Goal: Information Seeking & Learning: Learn about a topic

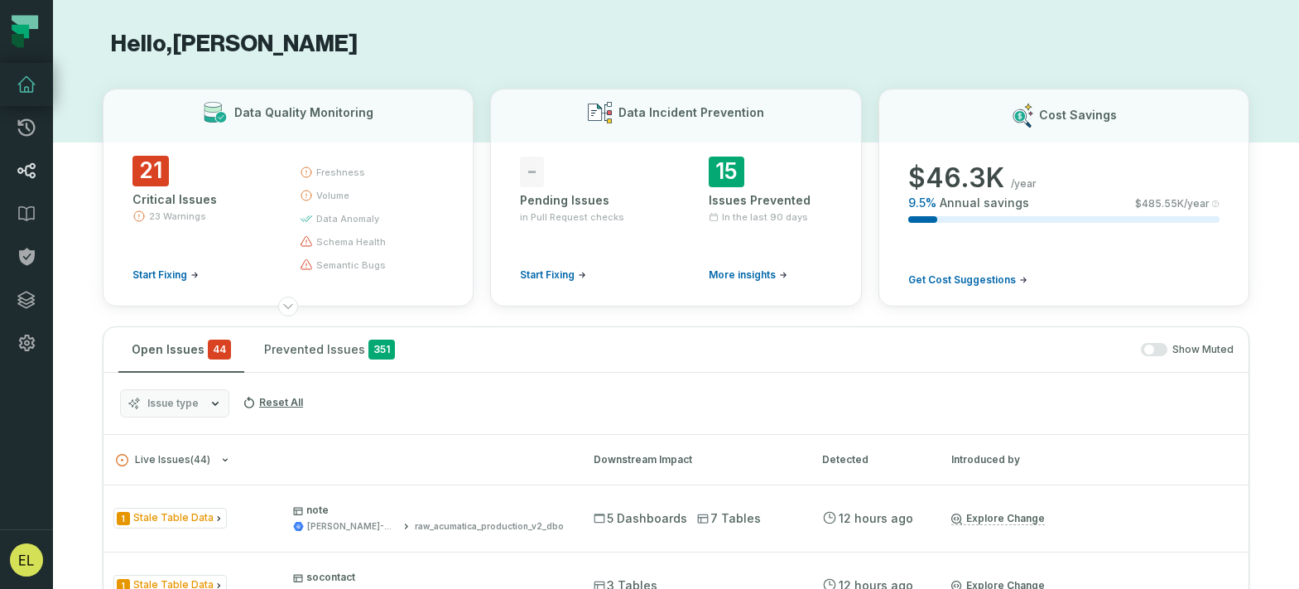
click at [29, 171] on icon at bounding box center [27, 171] width 20 height 20
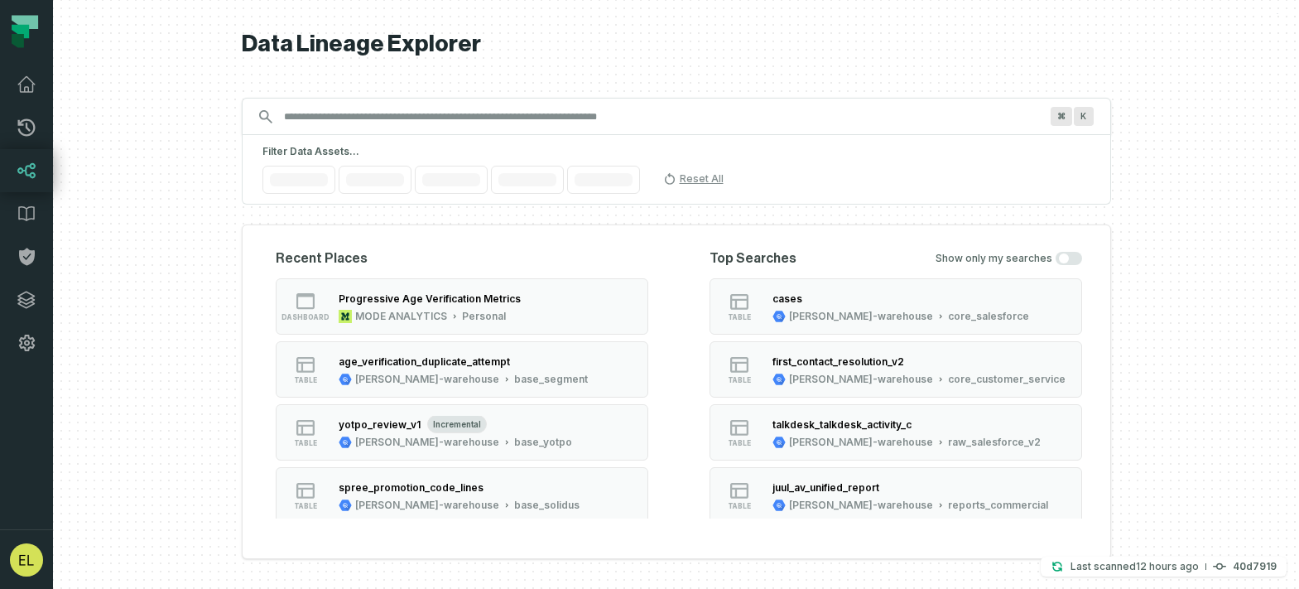
click at [390, 114] on input "Discovery Provider cmdk menu" at bounding box center [661, 117] width 775 height 26
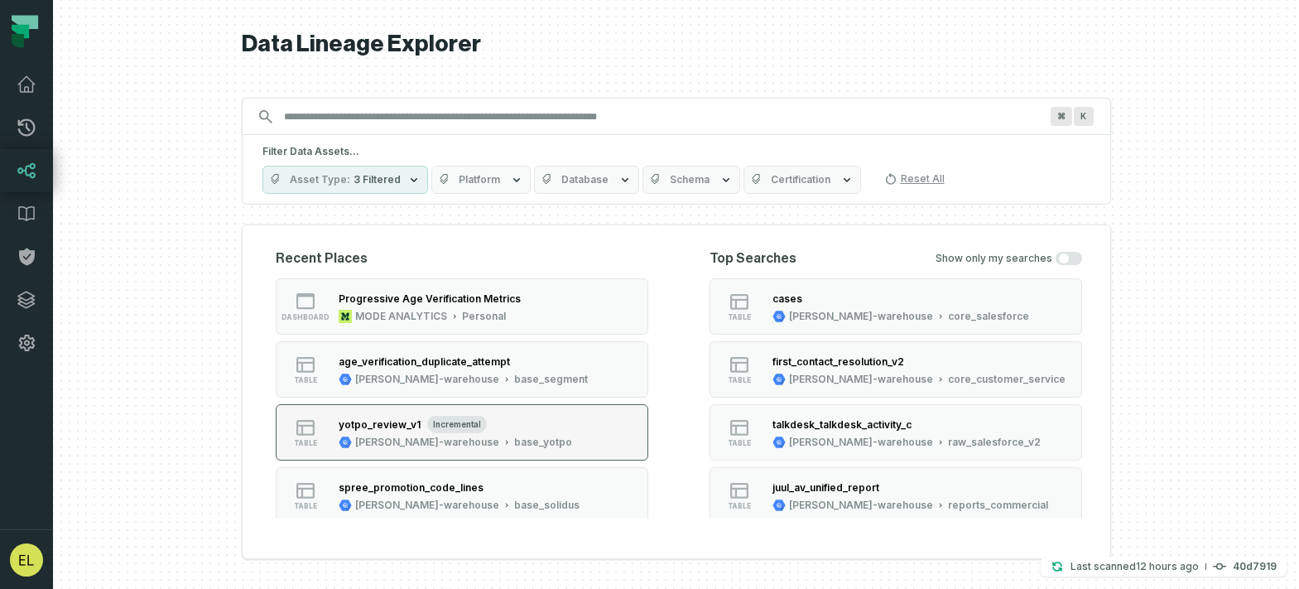
click at [537, 425] on button "table yotpo_review_v1 incremental juul-warehouse base_yotpo" at bounding box center [462, 432] width 373 height 56
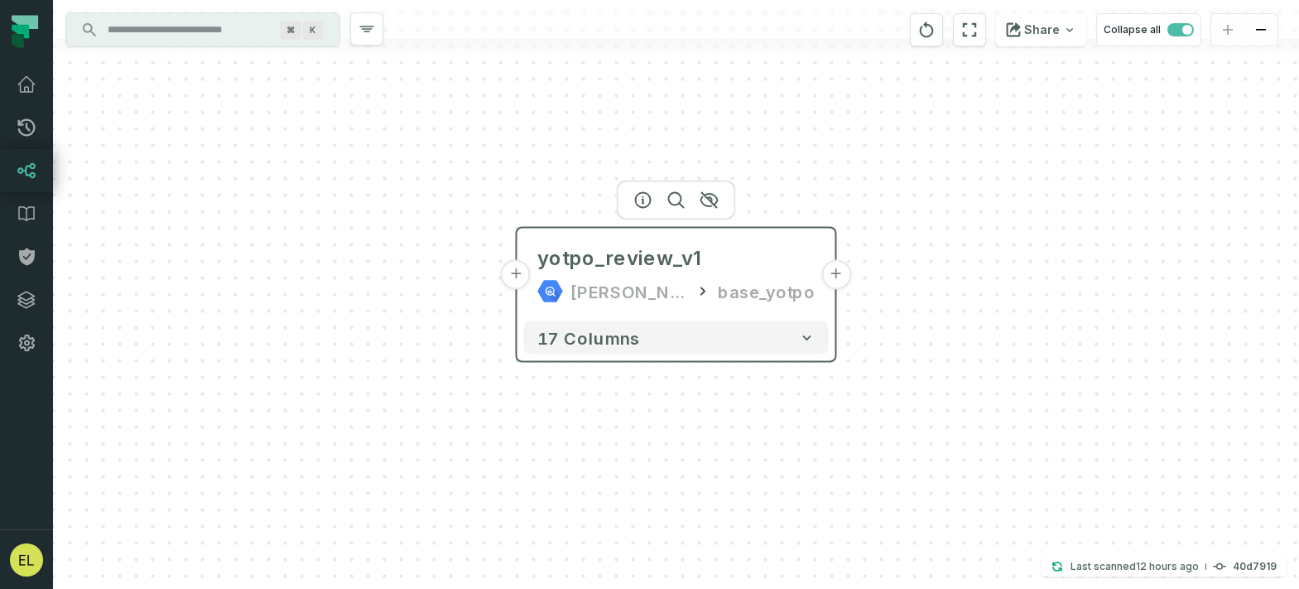
click at [509, 271] on button "+" at bounding box center [516, 275] width 30 height 30
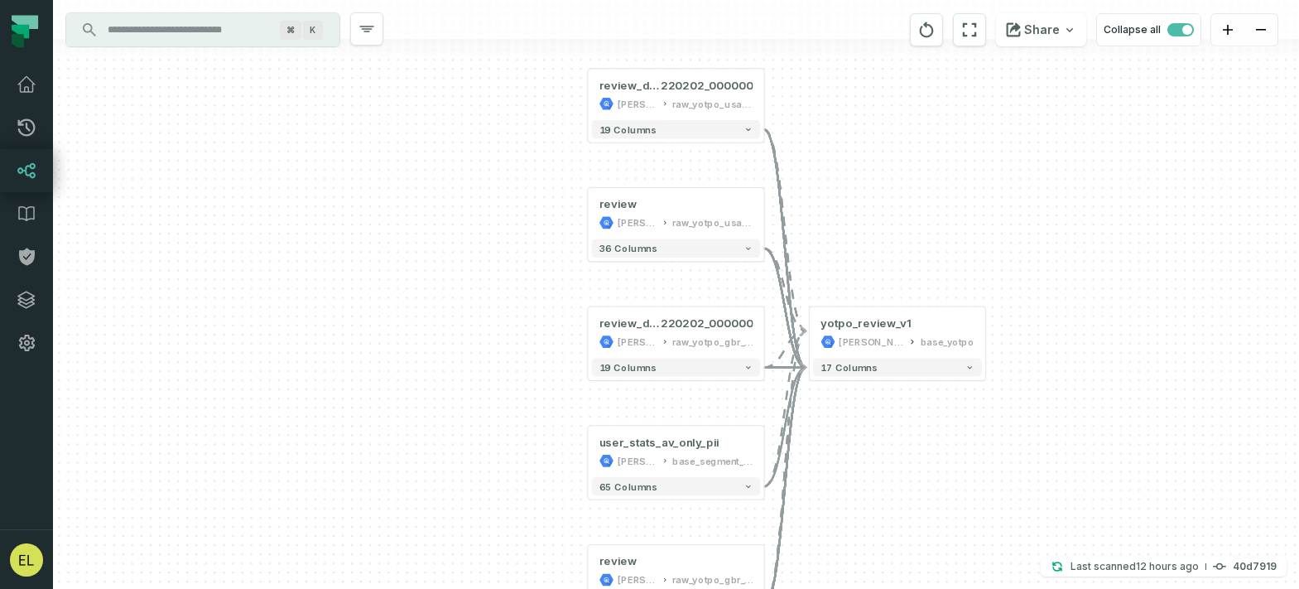
drag, startPoint x: 959, startPoint y: 459, endPoint x: 959, endPoint y: 384, distance: 74.5
click at [959, 384] on div "review_discontinued_20 220202_000000 juul-warehouse raw_yotpo_usa_v1 - 19 colum…" at bounding box center [676, 294] width 1246 height 589
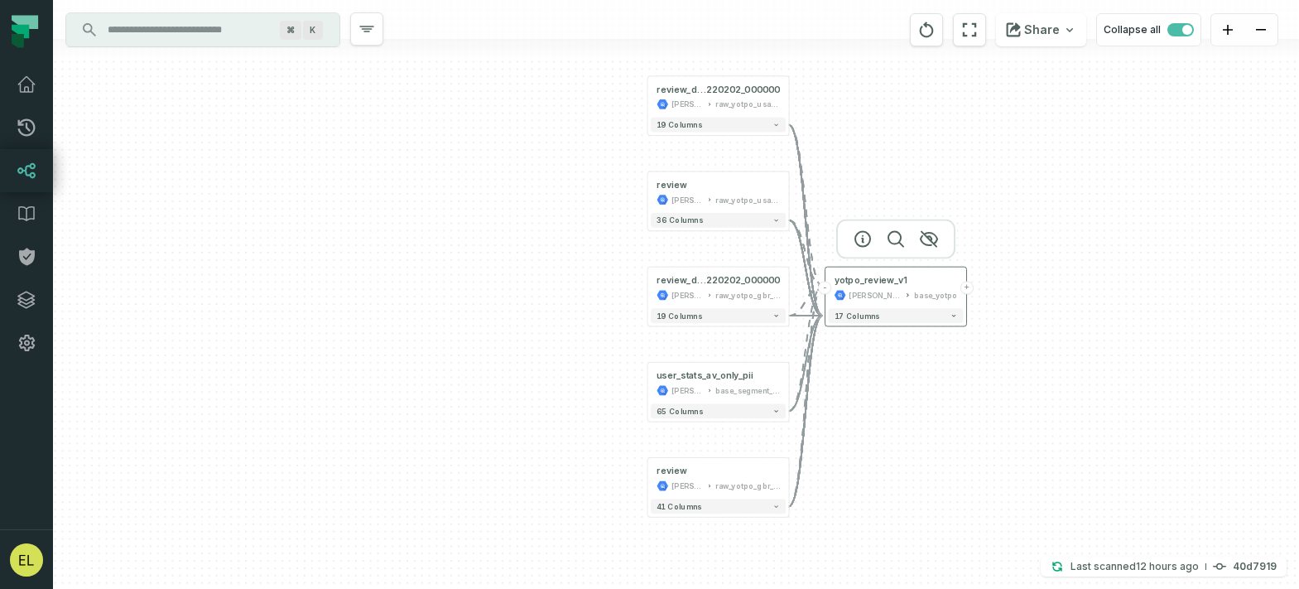
click at [966, 288] on button "+" at bounding box center [967, 287] width 13 height 13
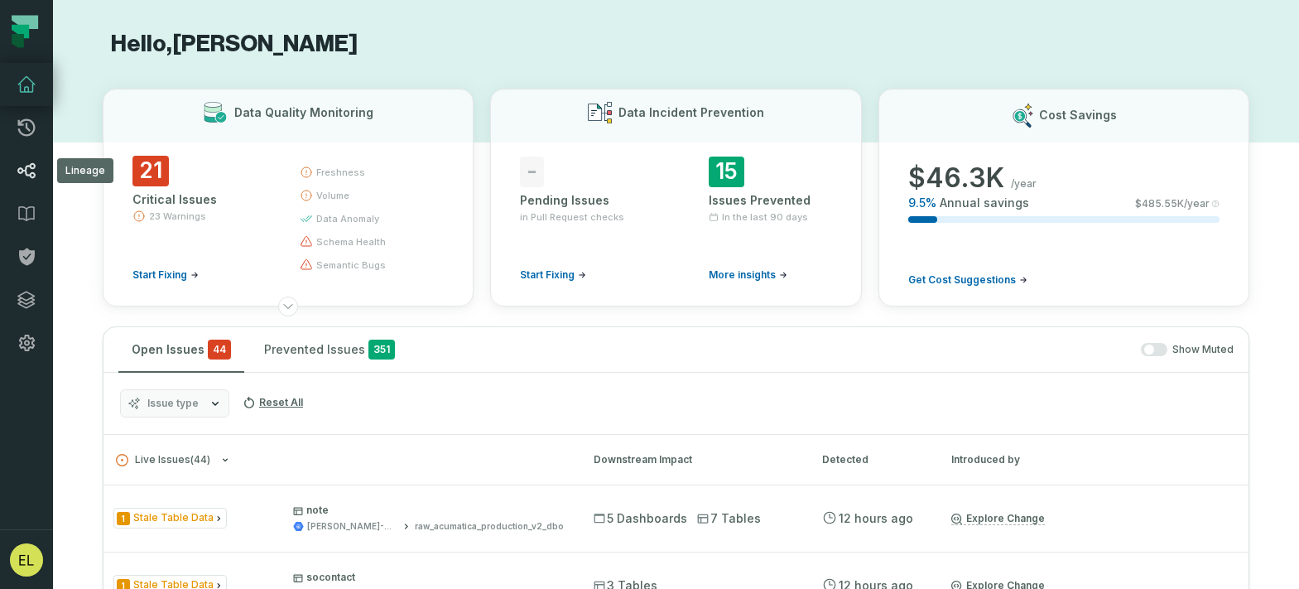
click at [28, 185] on link "Lineage" at bounding box center [26, 170] width 53 height 43
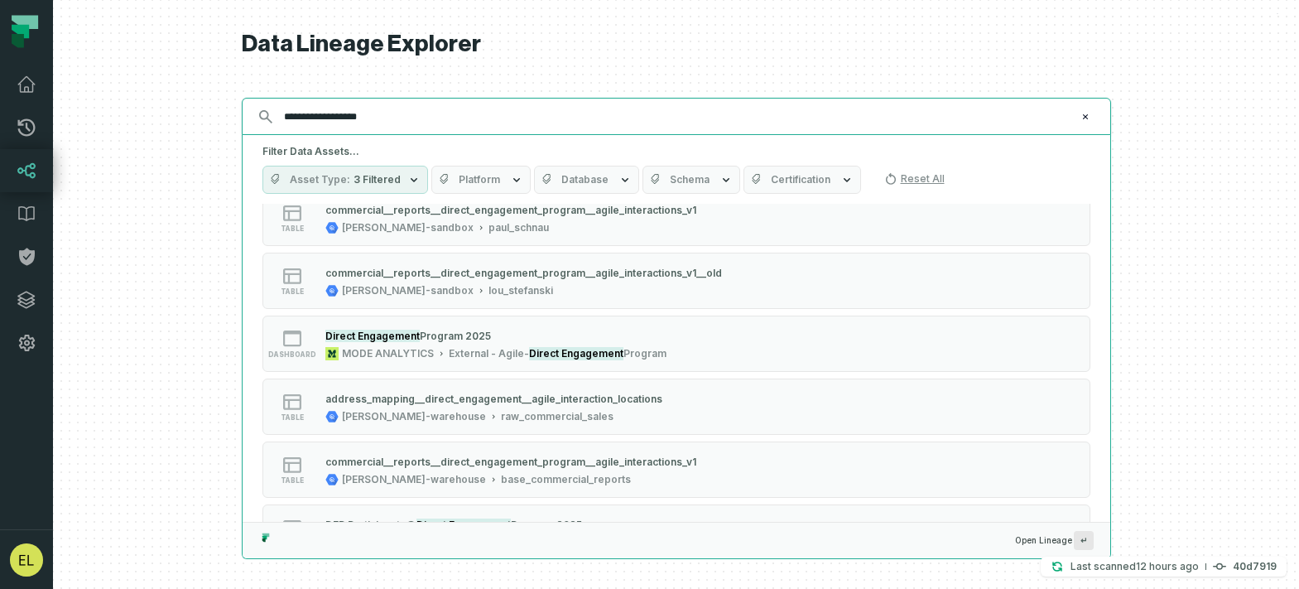
scroll to position [1755, 0]
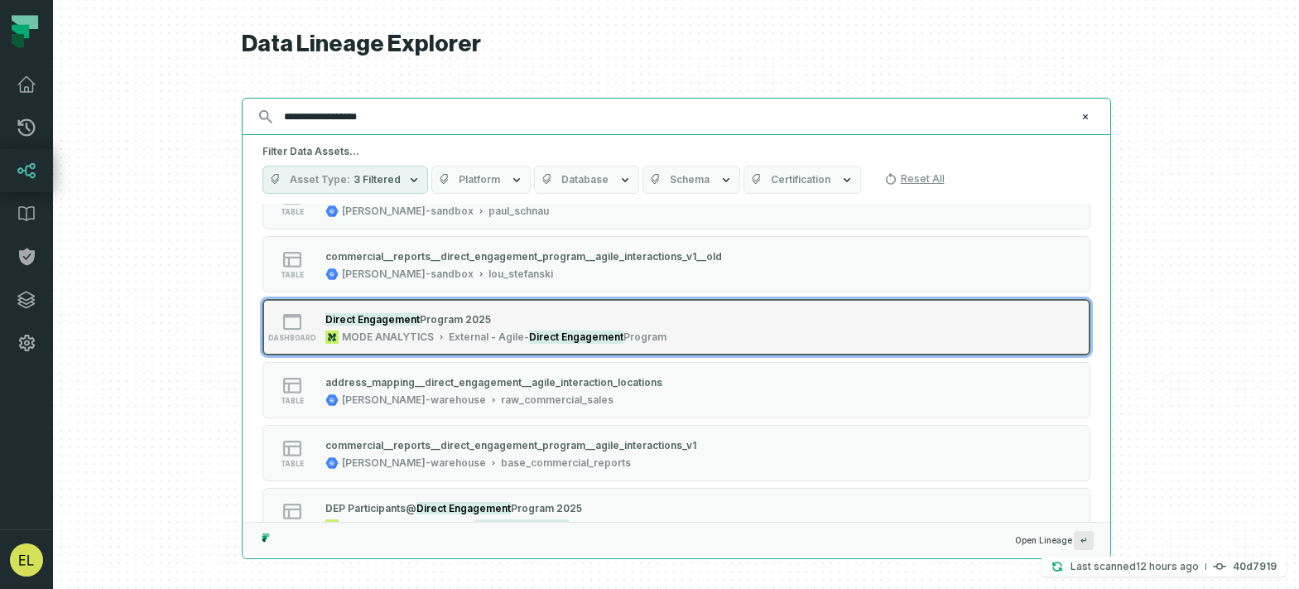
type input "**********"
click at [829, 330] on button "dashboard Direct Engagement Program 2025 MODE ANALYTICS External - Agile - Dire…" at bounding box center [677, 327] width 828 height 56
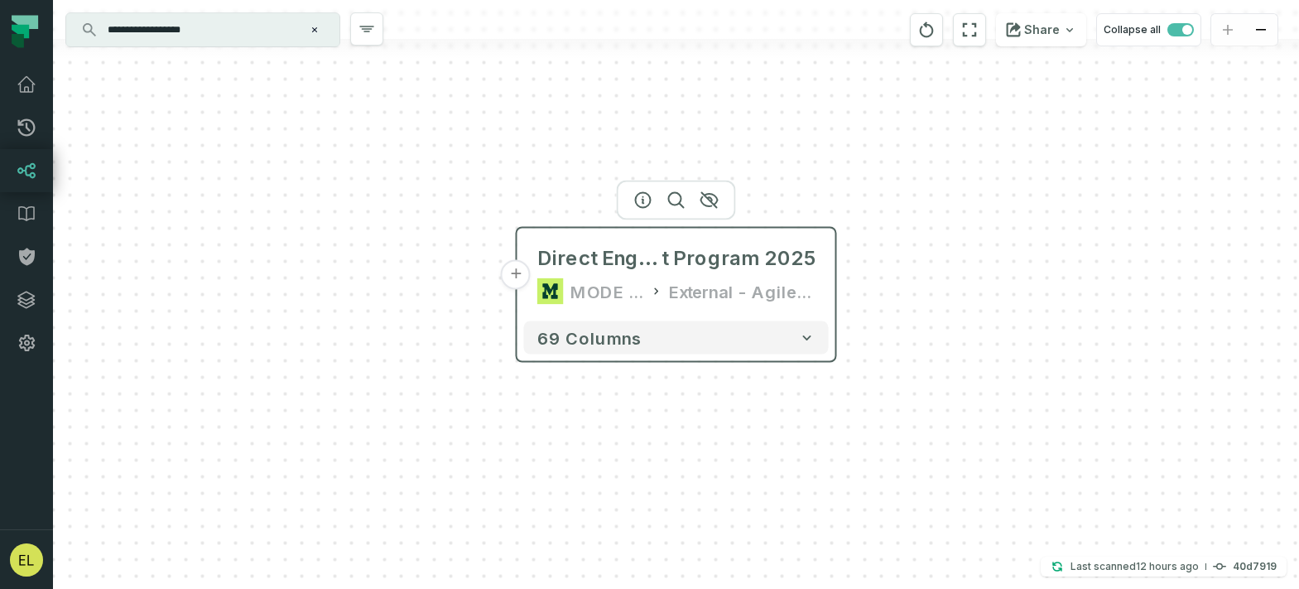
click at [520, 275] on button "+" at bounding box center [516, 275] width 30 height 30
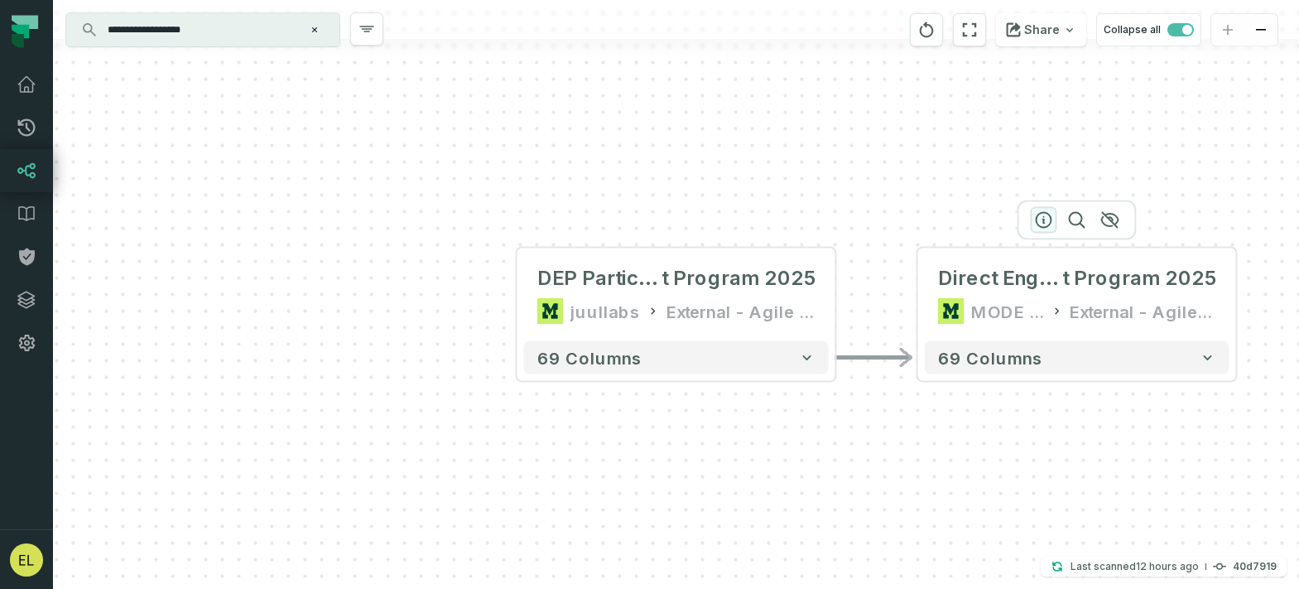
click at [1047, 225] on icon "button" at bounding box center [1044, 220] width 15 height 15
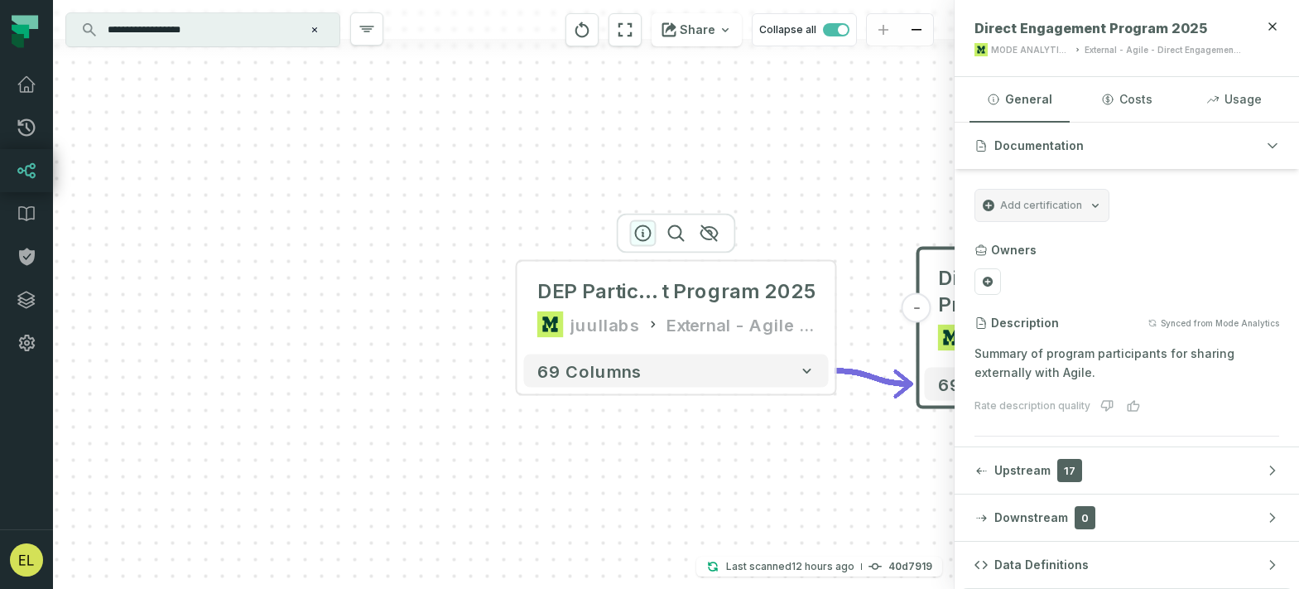
click at [640, 237] on icon "button" at bounding box center [643, 234] width 20 height 20
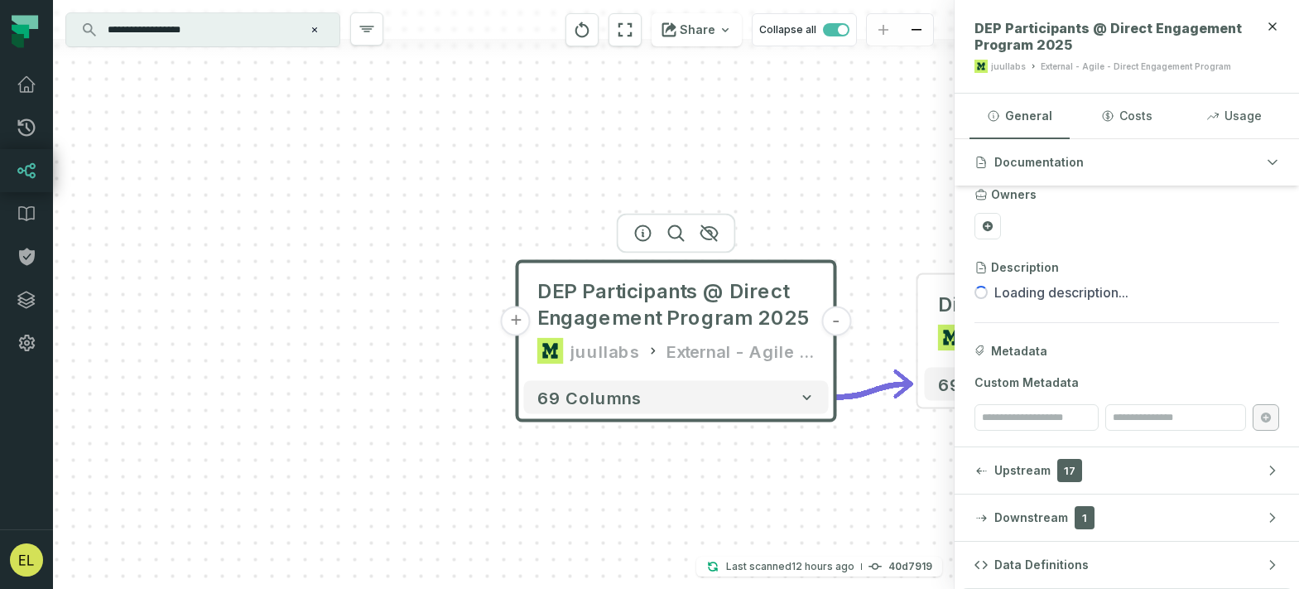
scroll to position [76, 0]
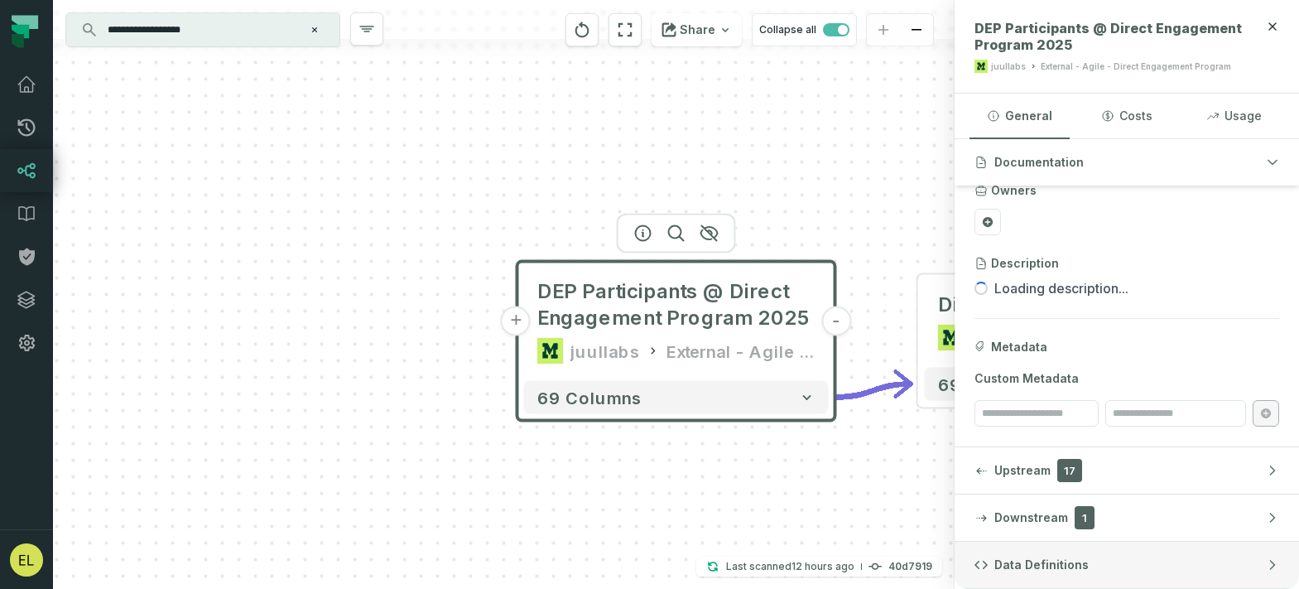
click at [1118, 561] on button "Data Definitions" at bounding box center [1127, 565] width 344 height 46
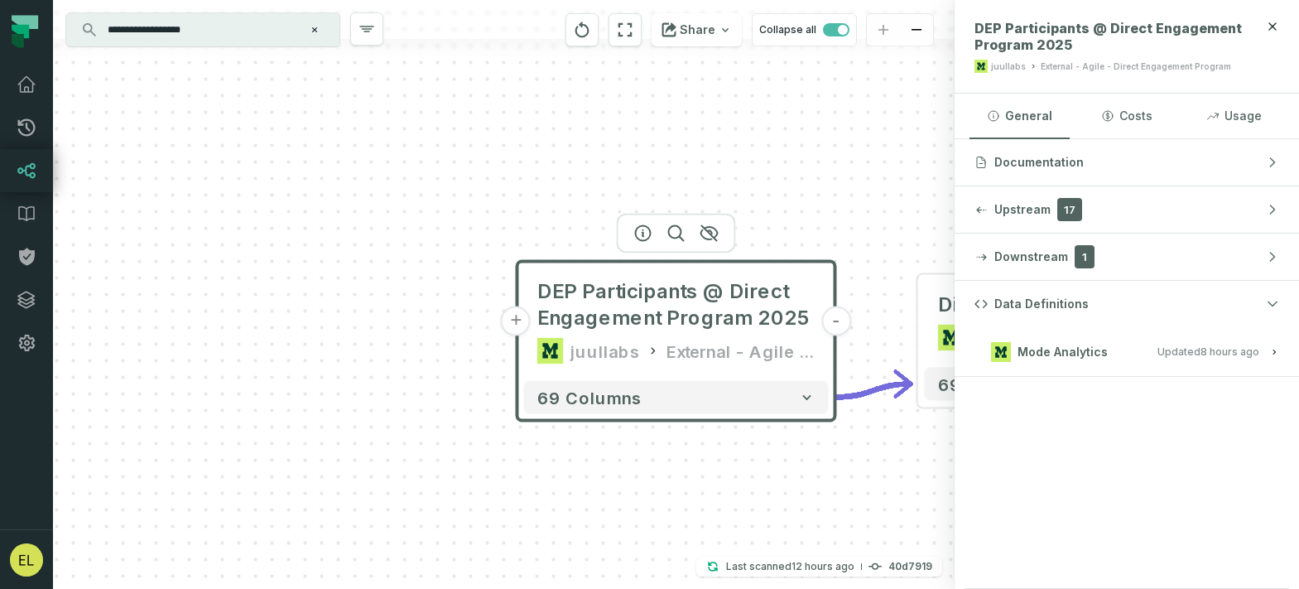
click at [1180, 355] on span "Updated [DATE] 1:02:53 AM" at bounding box center [1209, 351] width 102 height 12
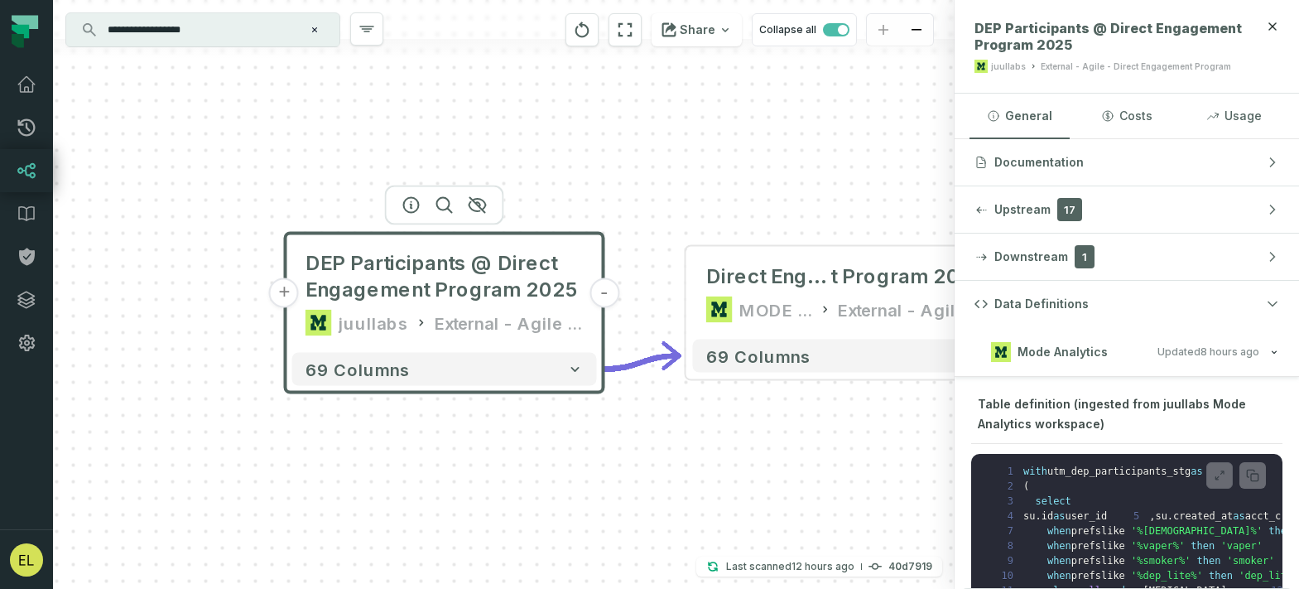
drag, startPoint x: 890, startPoint y: 190, endPoint x: 616, endPoint y: 152, distance: 276.6
click at [616, 152] on div "+ DEP Participants @ Direct Engagement Program 2025 juullabs External - Agile -…" at bounding box center [504, 294] width 902 height 589
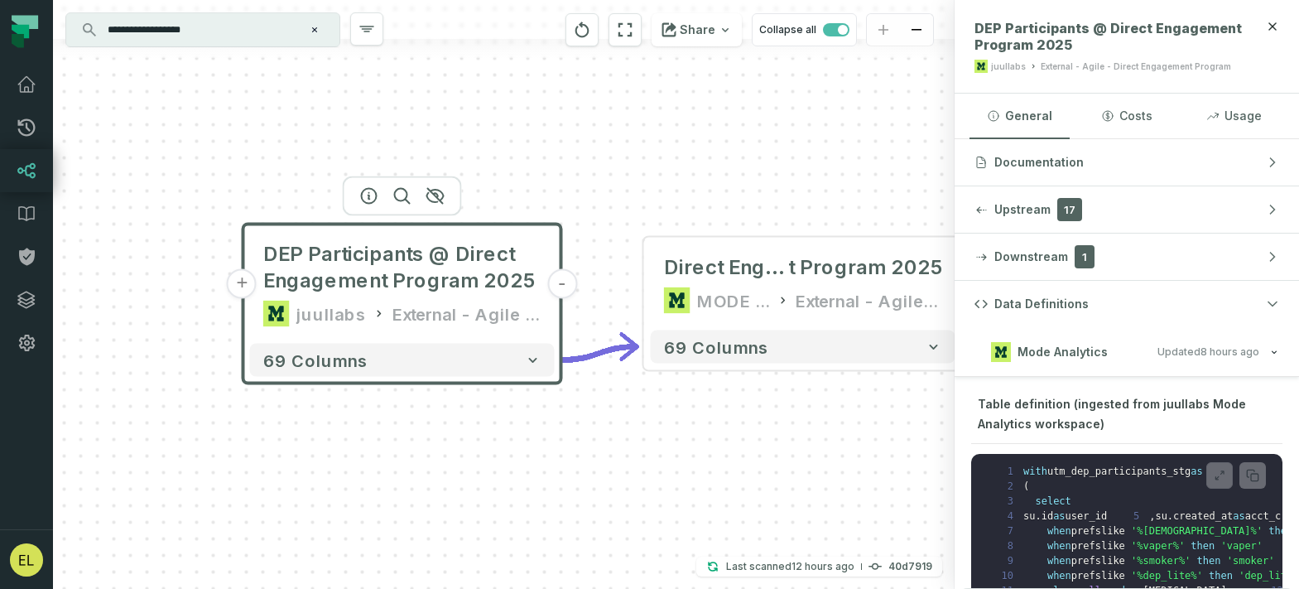
click at [241, 288] on button "+" at bounding box center [242, 284] width 30 height 30
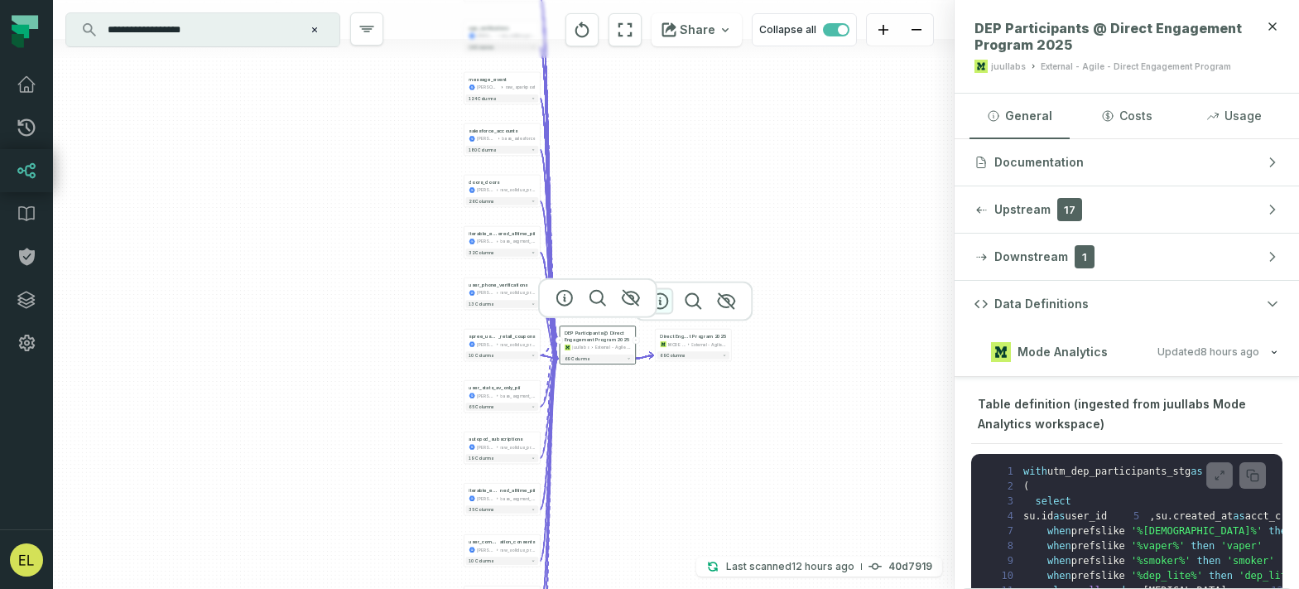
click at [661, 296] on icon "button" at bounding box center [660, 301] width 20 height 20
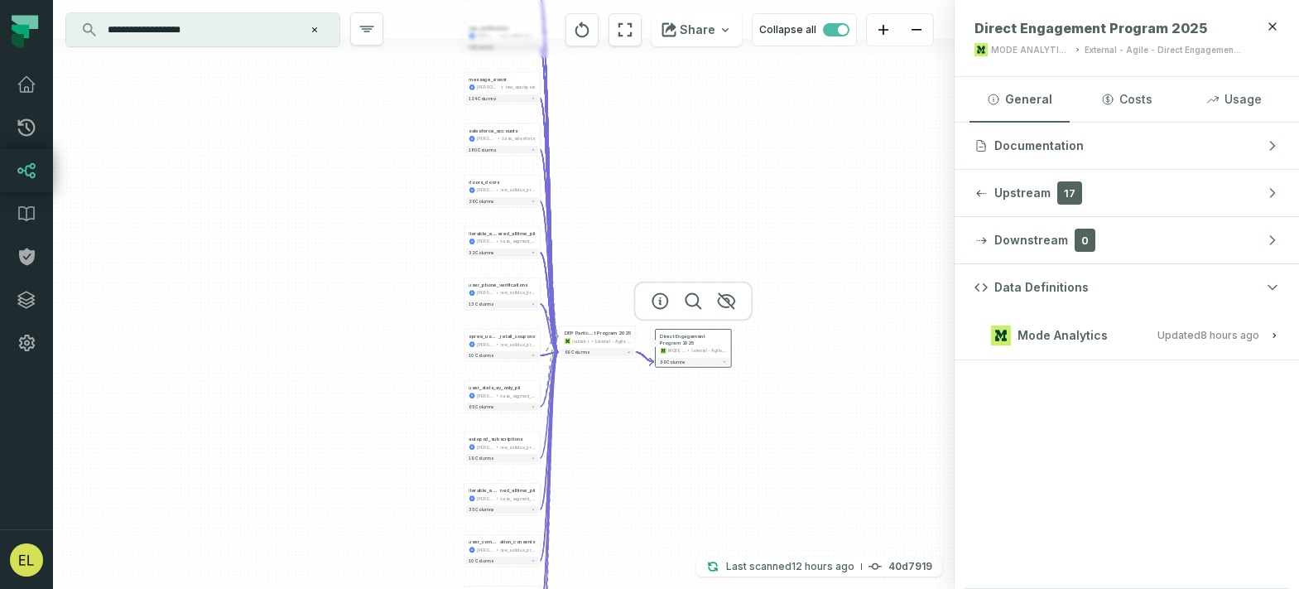
click at [1086, 338] on span "Mode Analytics" at bounding box center [1063, 335] width 90 height 17
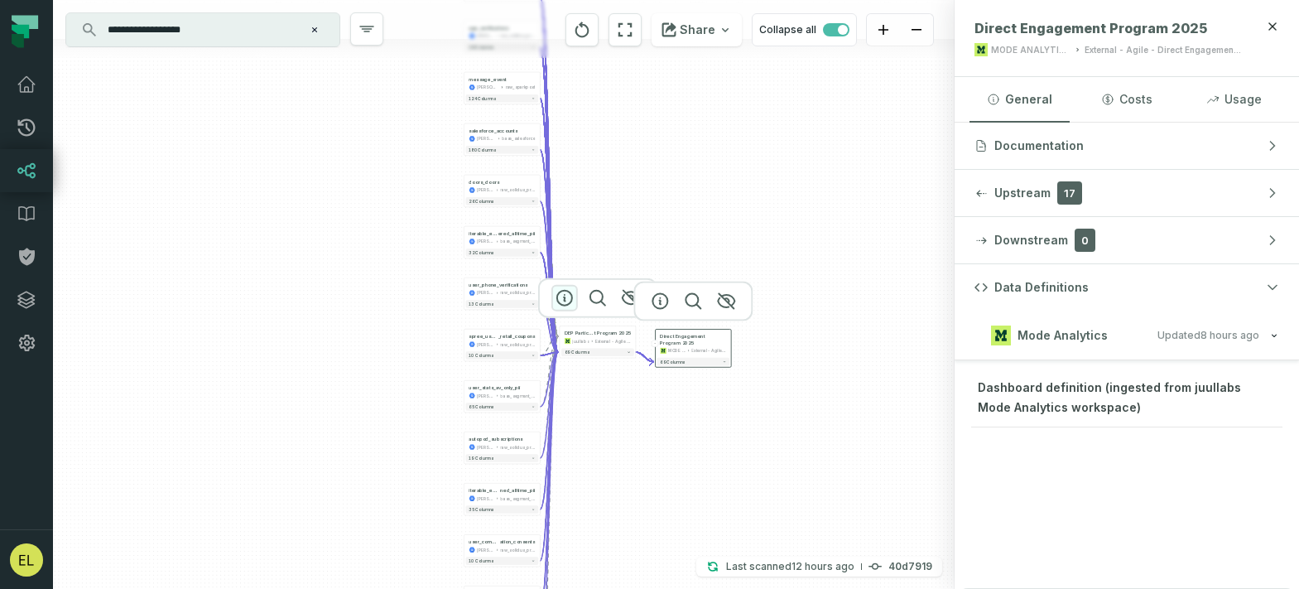
click at [563, 297] on icon "button" at bounding box center [564, 298] width 15 height 15
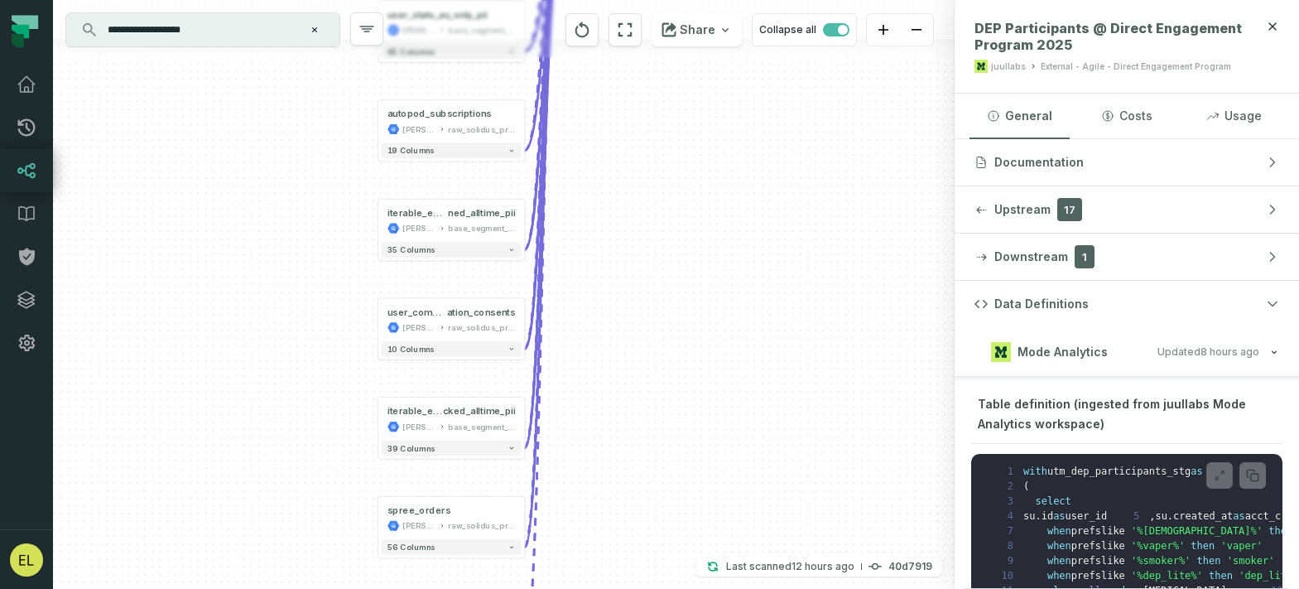
drag, startPoint x: 634, startPoint y: 447, endPoint x: 684, endPoint y: 118, distance: 333.3
click at [684, 118] on div "spree_users [PERSON_NAME]-warehouse raw_solidus_production_v2_public + 63 colum…" at bounding box center [504, 294] width 902 height 589
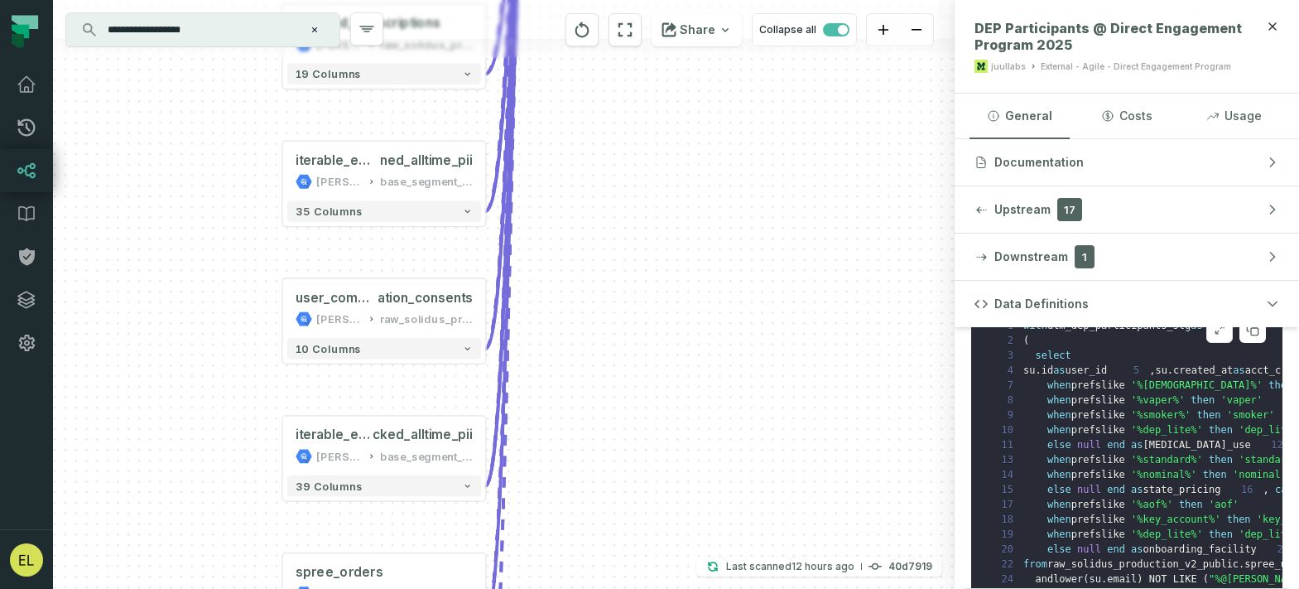
scroll to position [0, 0]
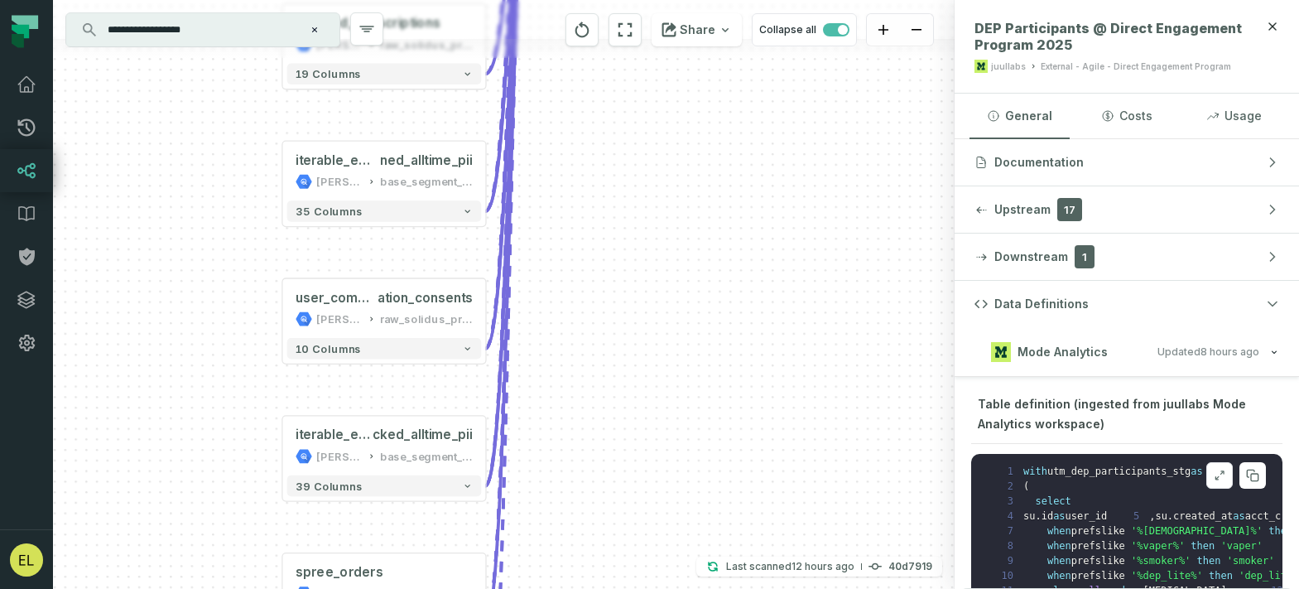
click at [1221, 470] on icon at bounding box center [1222, 471] width 3 height 3
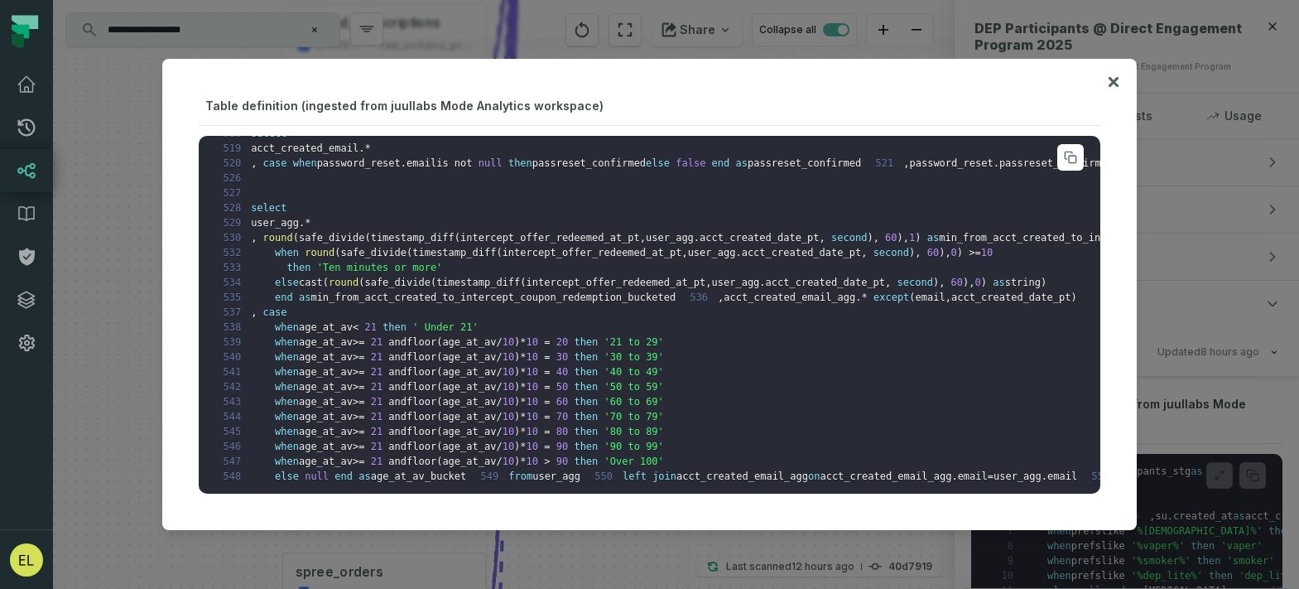
scroll to position [7887, 0]
click at [1117, 84] on icon at bounding box center [1114, 82] width 10 height 10
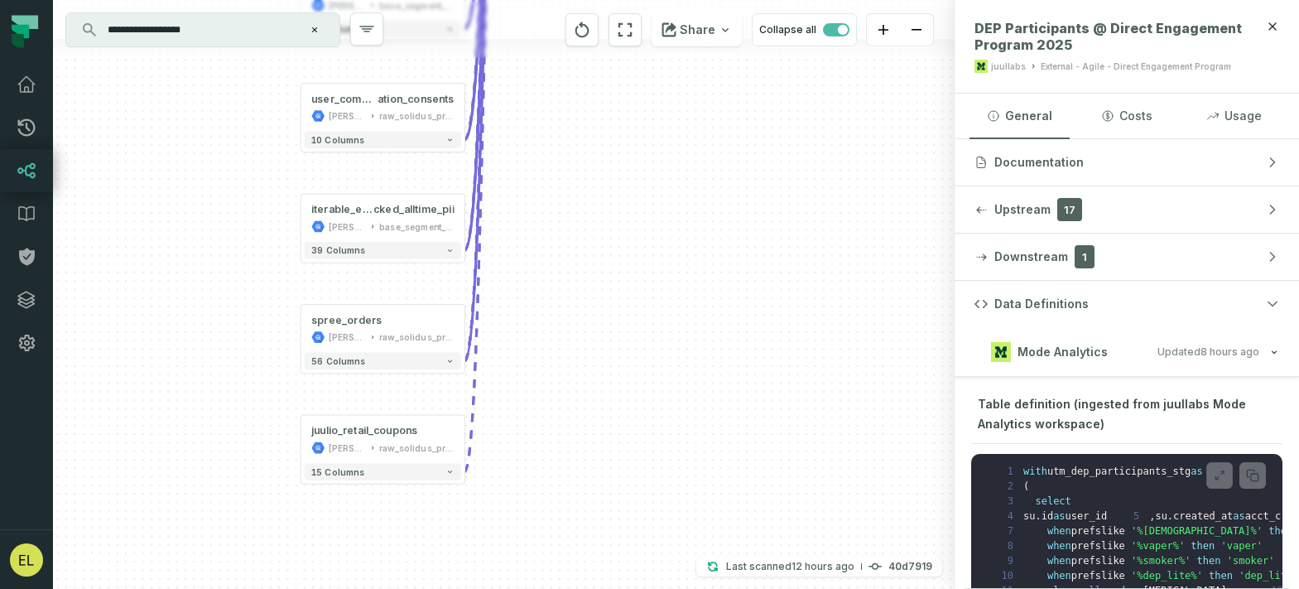
drag, startPoint x: 644, startPoint y: 425, endPoint x: 581, endPoint y: 220, distance: 214.0
click at [581, 220] on div "spree_users [PERSON_NAME]-warehouse raw_solidus_production_v2_public + 63 colum…" at bounding box center [504, 294] width 902 height 589
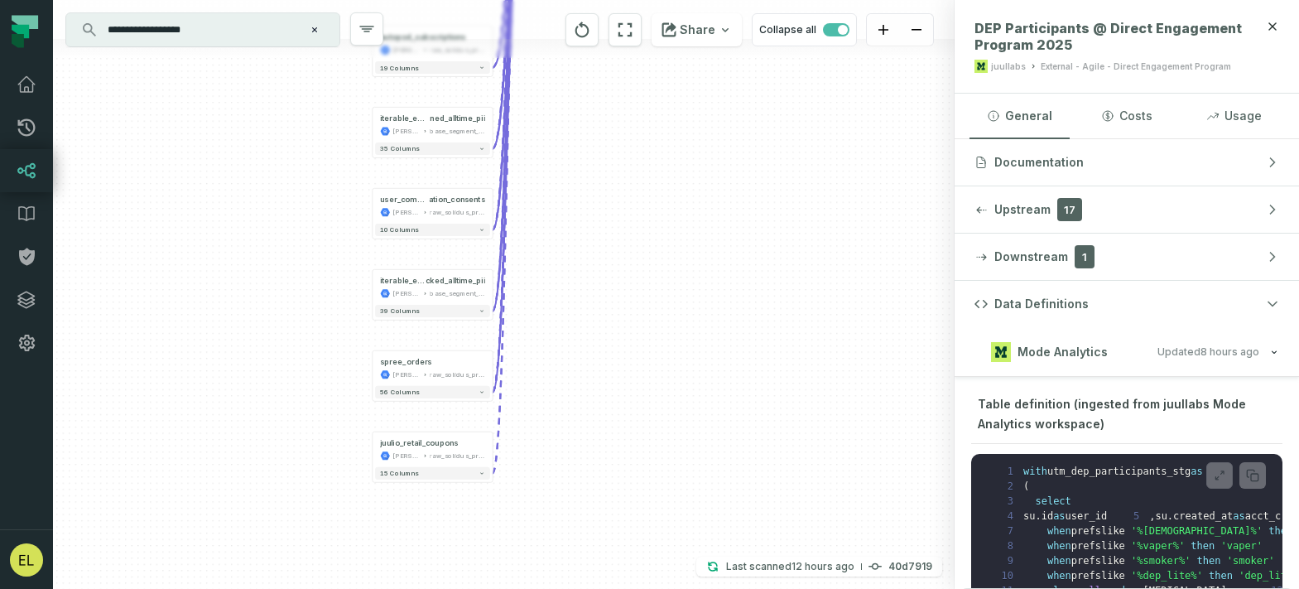
drag, startPoint x: 581, startPoint y: 220, endPoint x: 552, endPoint y: 547, distance: 327.6
click at [552, 547] on div "spree_users [PERSON_NAME]-warehouse raw_solidus_production_v2_public + 63 colum…" at bounding box center [504, 294] width 902 height 589
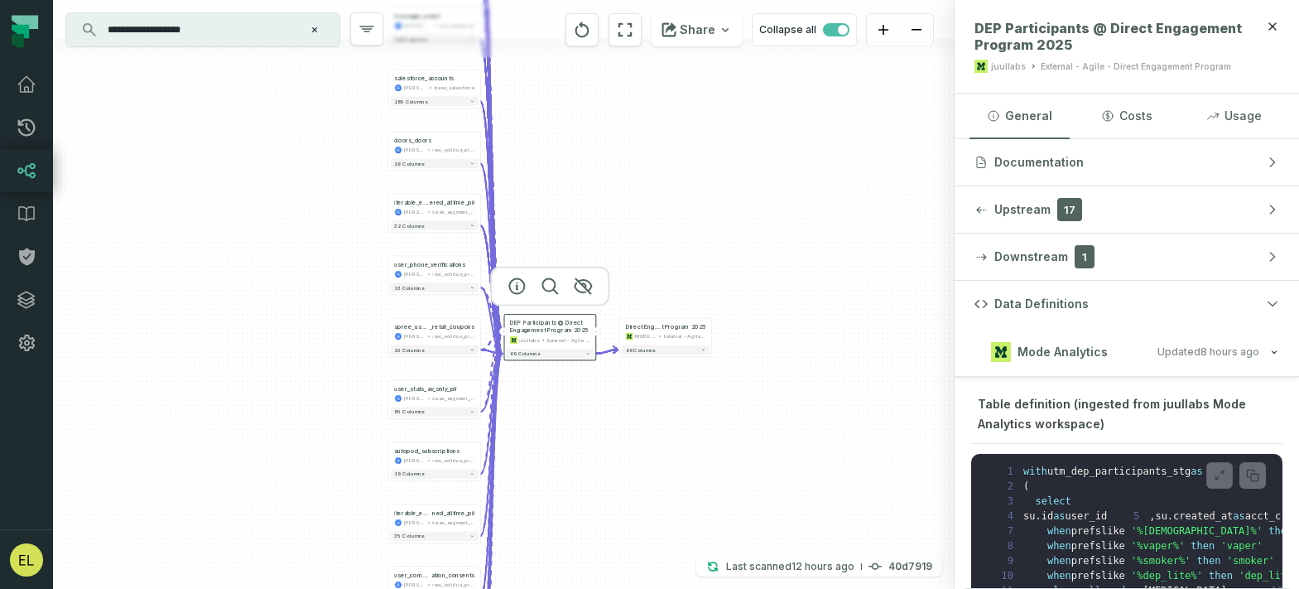
drag, startPoint x: 528, startPoint y: 314, endPoint x: 530, endPoint y: 523, distance: 209.5
click at [530, 523] on div "spree_users [PERSON_NAME]-warehouse raw_solidus_production_v2_public + 63 colum…" at bounding box center [504, 294] width 902 height 589
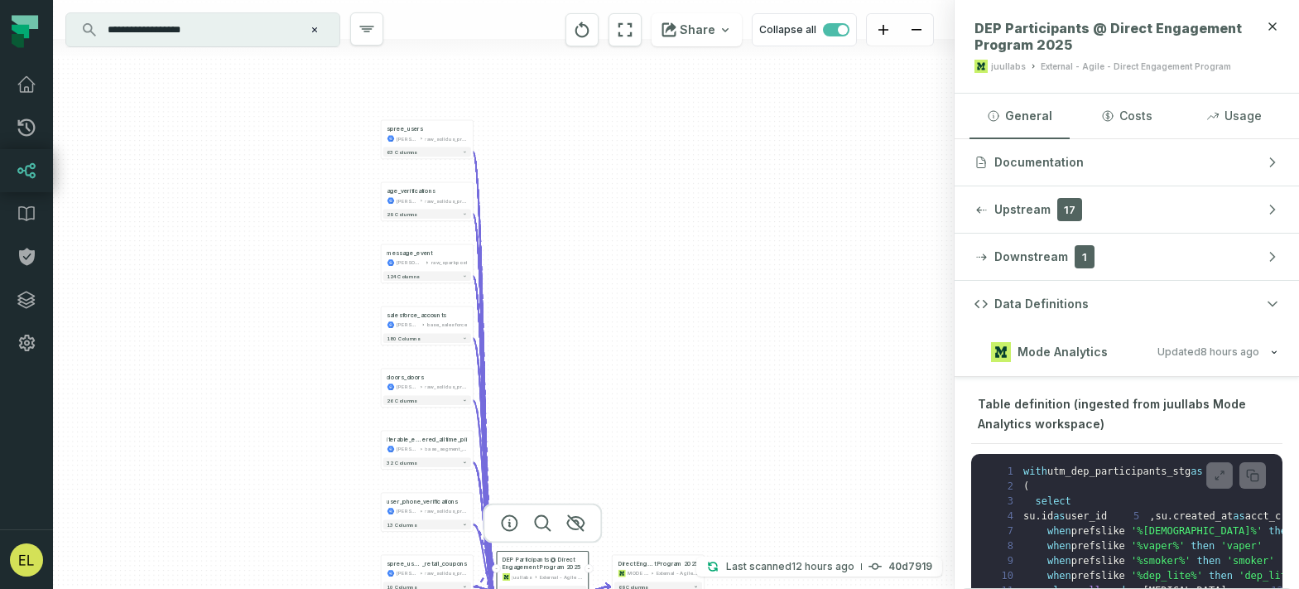
drag, startPoint x: 562, startPoint y: 161, endPoint x: 553, endPoint y: 343, distance: 181.6
click at [553, 343] on div "spree_users [PERSON_NAME]-warehouse raw_solidus_production_v2_public + 63 colum…" at bounding box center [504, 294] width 902 height 589
